Goal: Check status: Check status

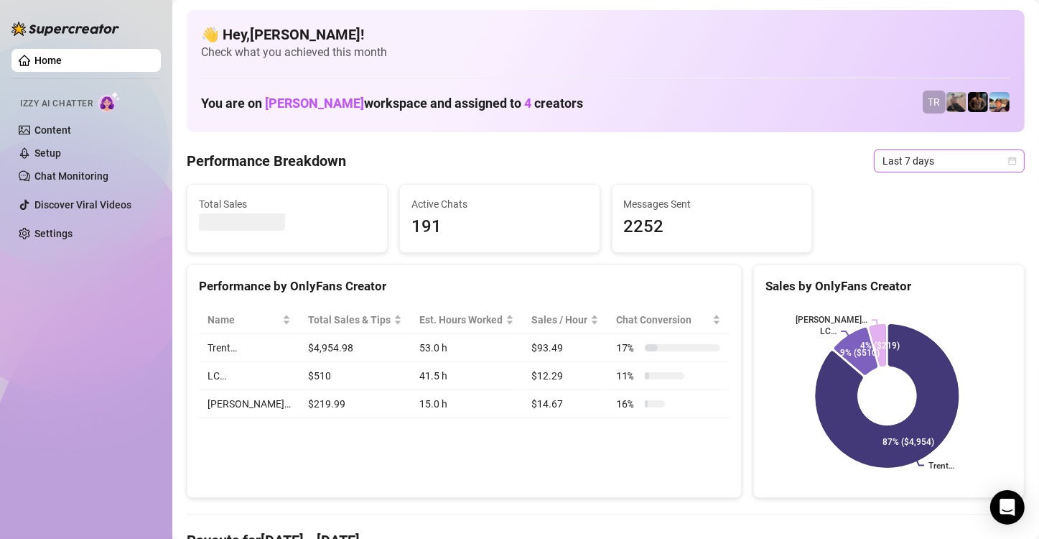
click at [923, 162] on span "Last 7 days" at bounding box center [949, 161] width 134 height 22
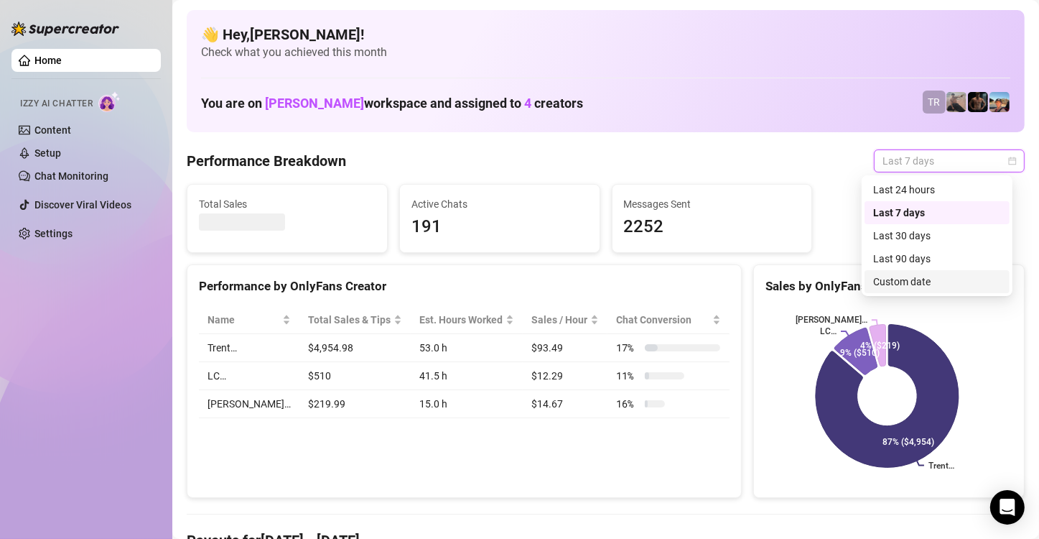
click at [884, 281] on div "Custom date" at bounding box center [937, 282] width 128 height 16
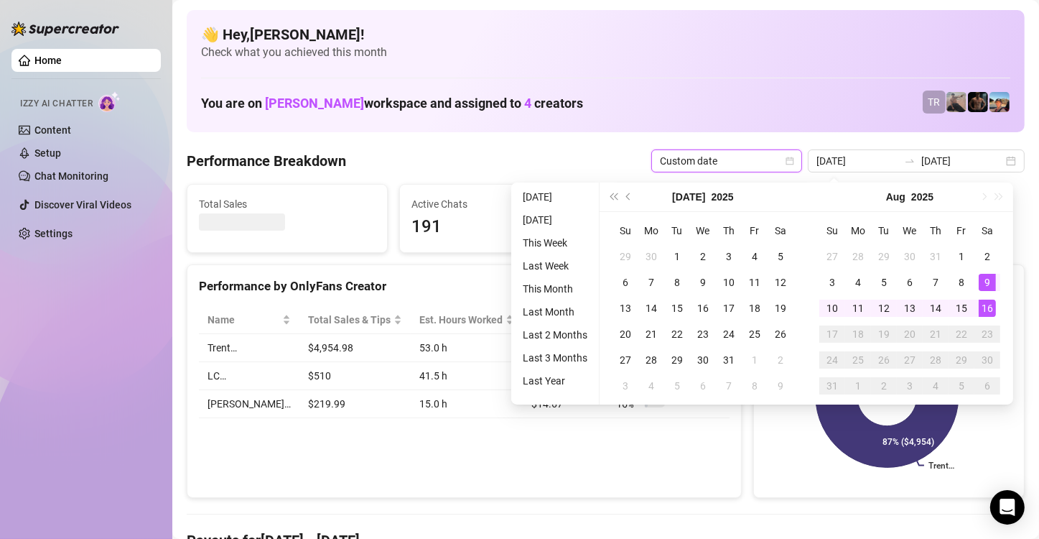
type input "[DATE]"
click at [984, 307] on div "16" at bounding box center [987, 307] width 17 height 17
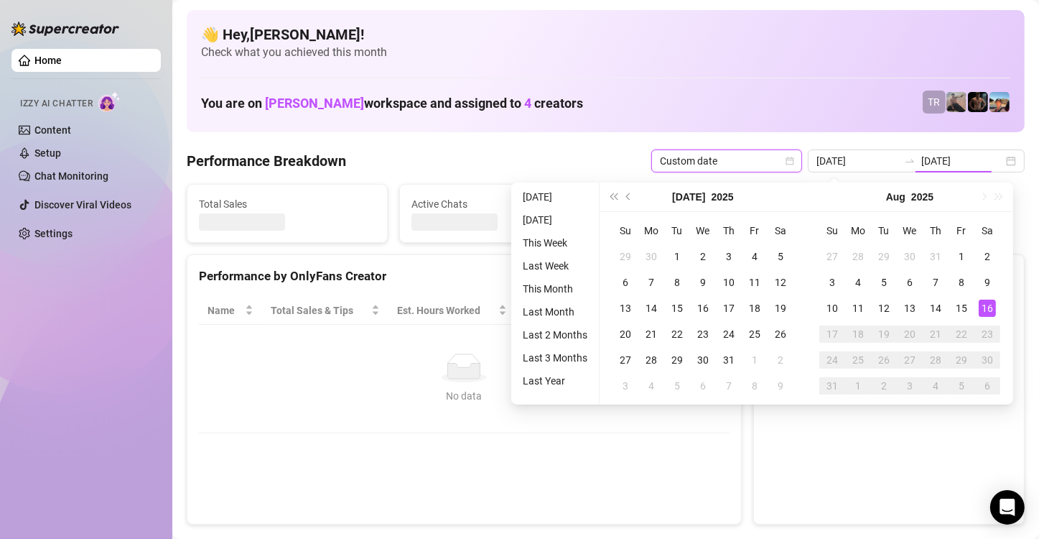
type input "[DATE]"
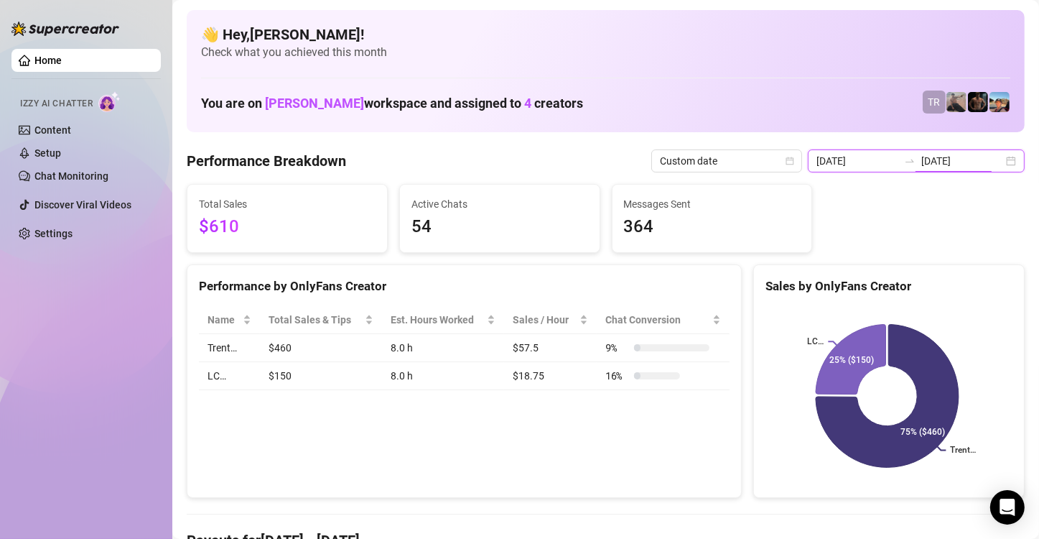
click at [944, 160] on input "[DATE]" at bounding box center [962, 161] width 82 height 16
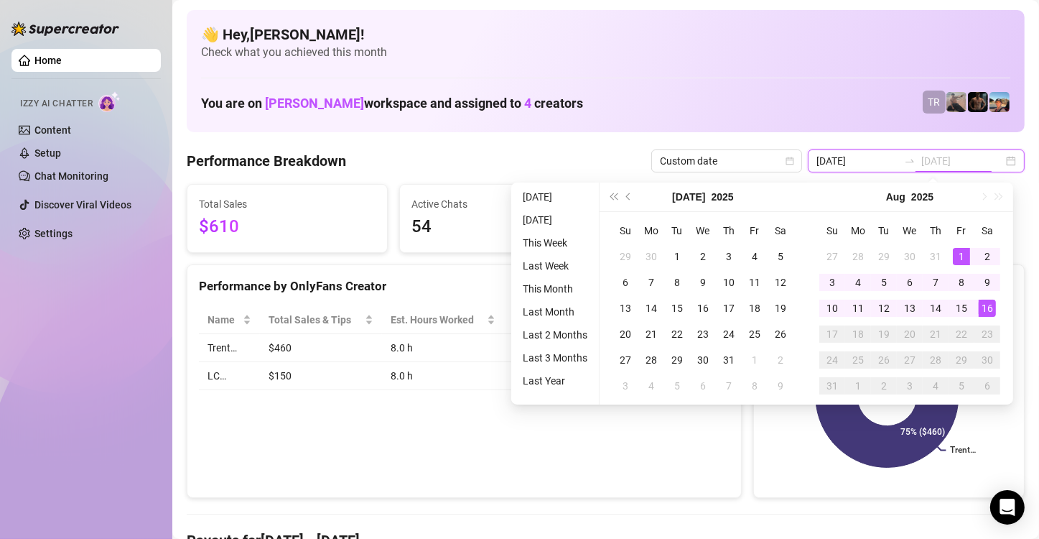
type input "[DATE]"
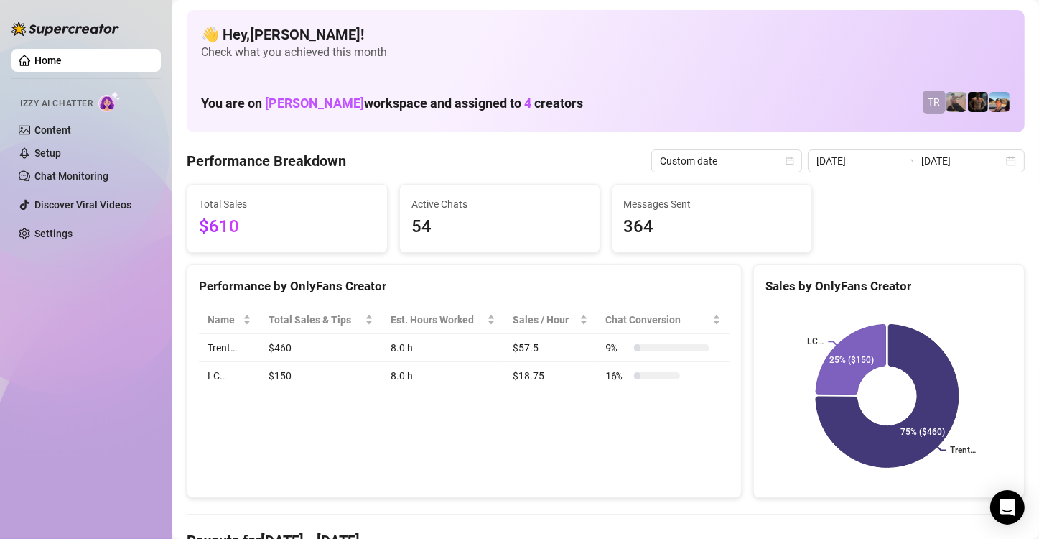
click at [479, 449] on div "Performance by OnlyFans Creator Name Total Sales & Tips Est. Hours Worked Sales…" at bounding box center [464, 381] width 555 height 234
